Goal: Task Accomplishment & Management: Complete application form

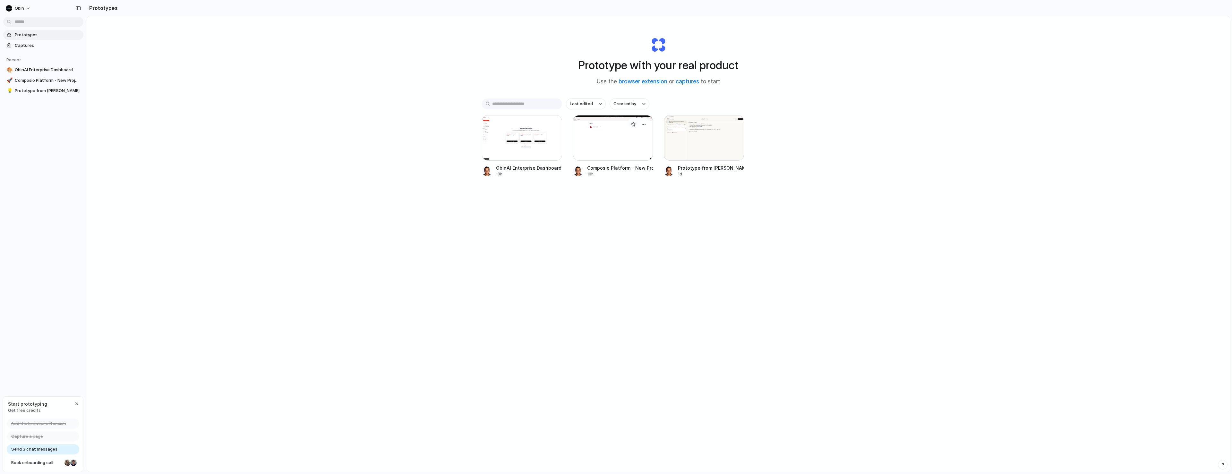
click at [589, 136] on div at bounding box center [613, 138] width 80 height 46
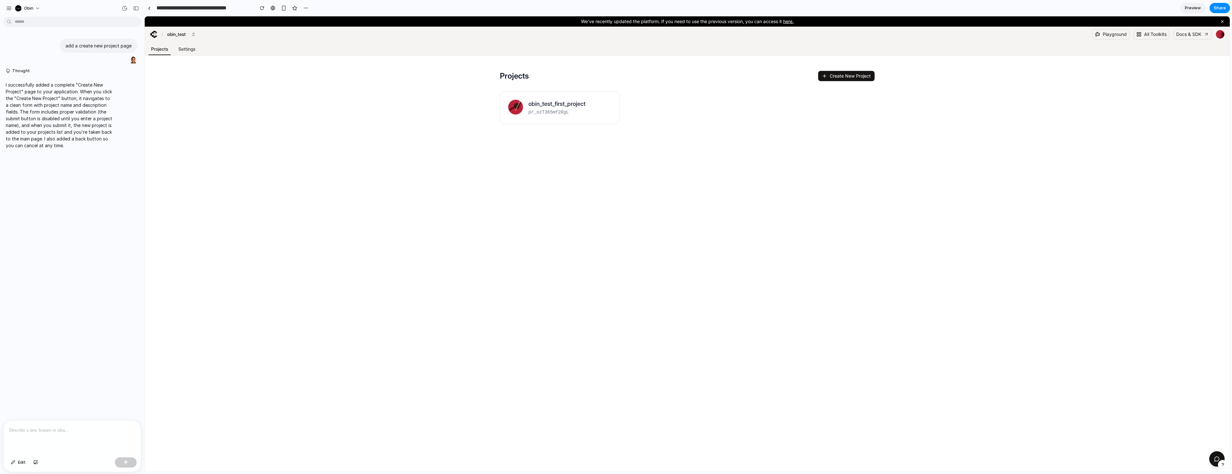
click at [837, 79] on div "Create New Project" at bounding box center [846, 76] width 49 height 6
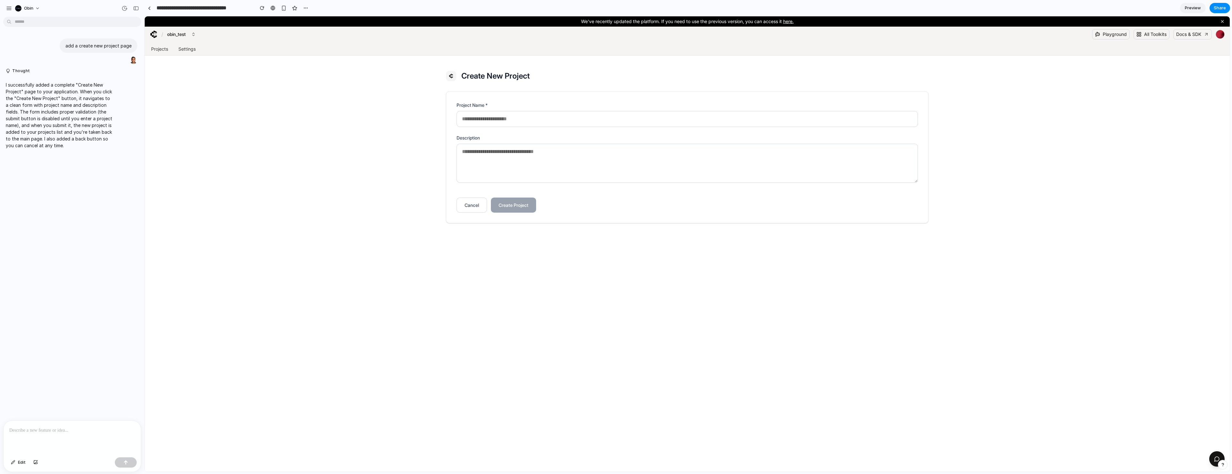
click at [1217, 459] on icon at bounding box center [1217, 459] width 6 height 6
click at [1215, 458] on icon at bounding box center [1217, 459] width 6 height 6
